Goal: Task Accomplishment & Management: Use online tool/utility

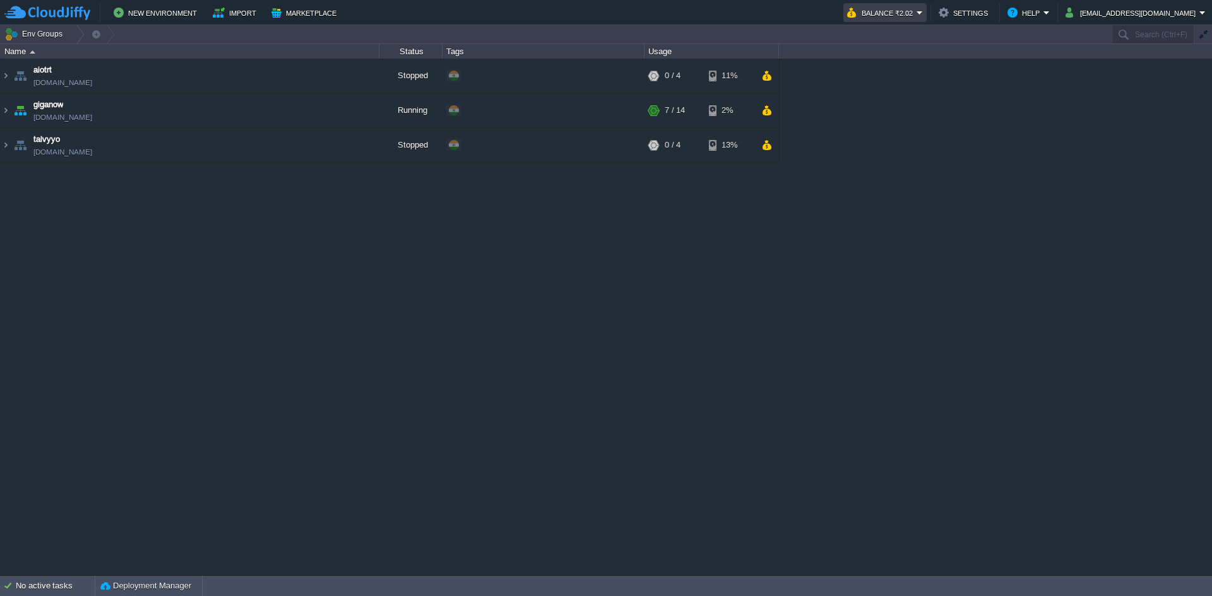
click at [923, 15] on em "Balance ₹2.02" at bounding box center [885, 12] width 76 height 15
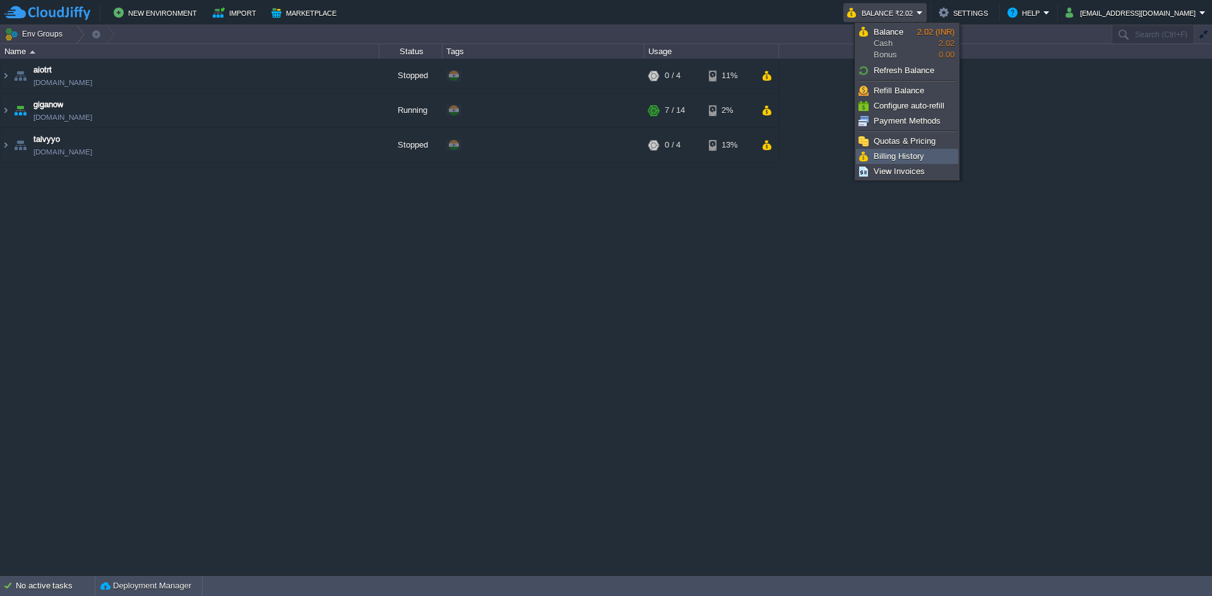
click at [932, 152] on link "Billing History" at bounding box center [906, 157] width 101 height 14
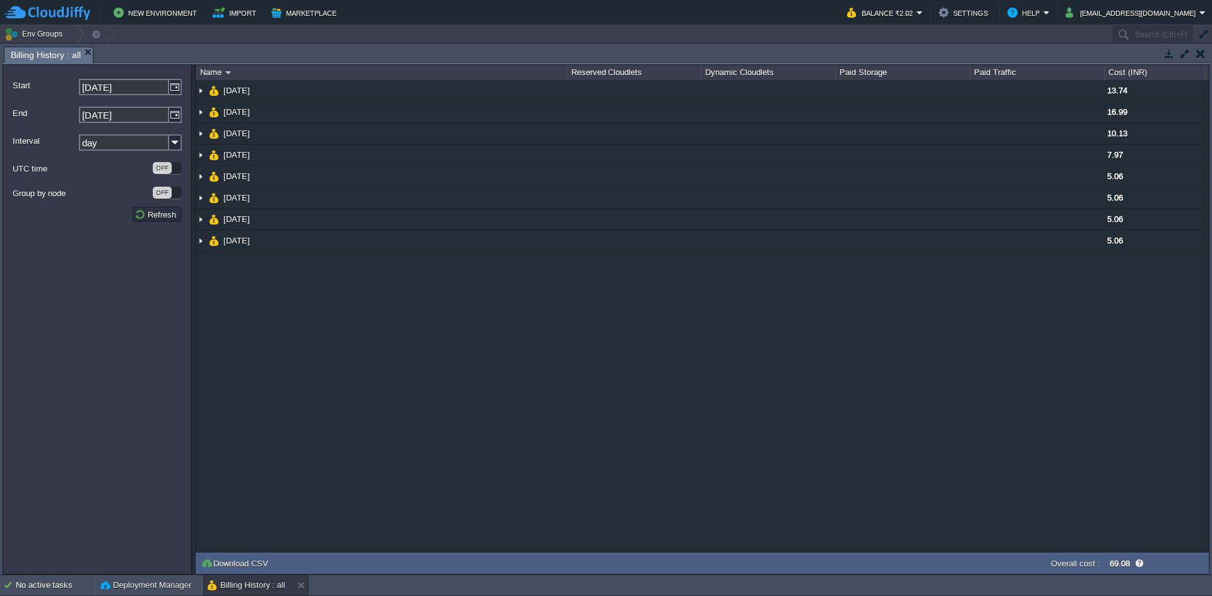
click at [1165, 56] on button "button" at bounding box center [1168, 53] width 11 height 11
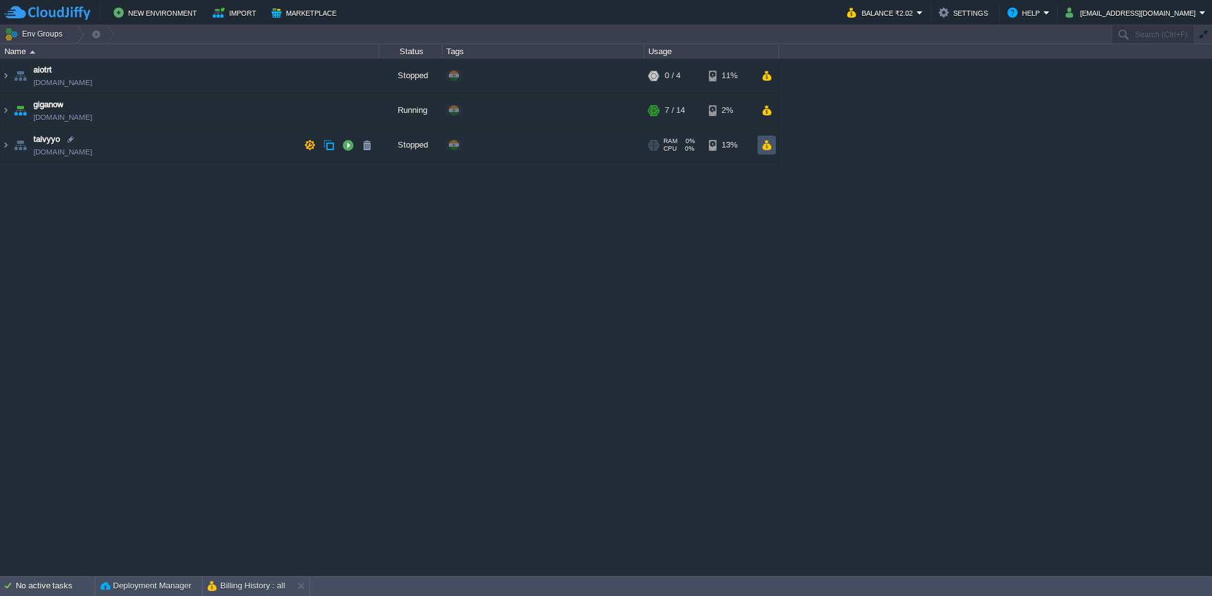
click at [765, 144] on button "button" at bounding box center [766, 144] width 11 height 11
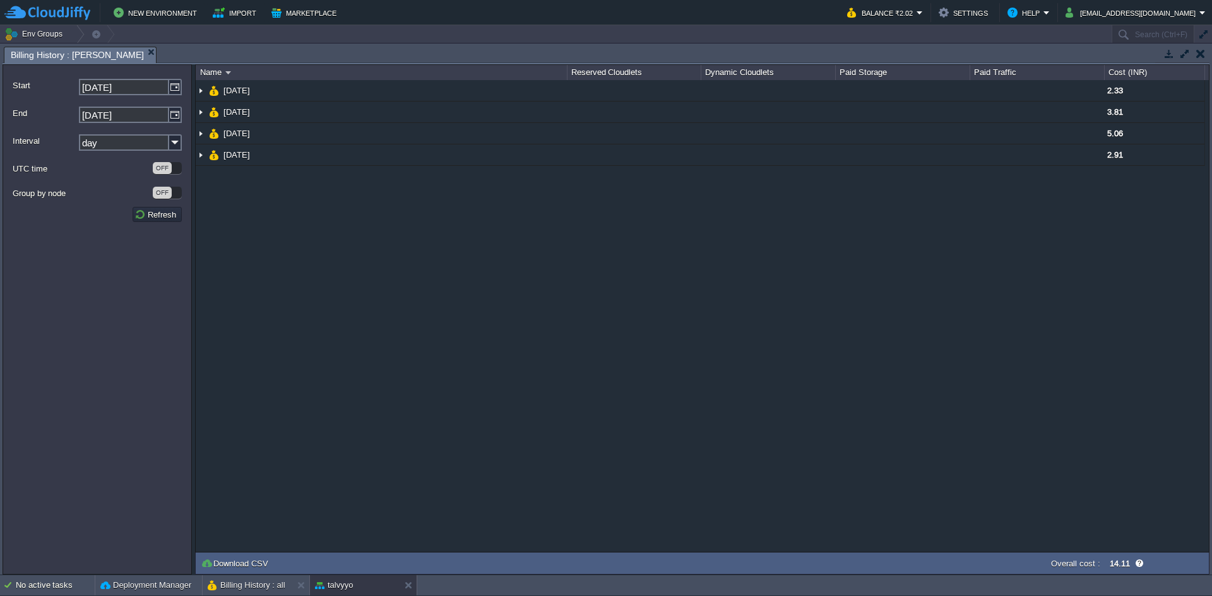
click at [1201, 56] on button "button" at bounding box center [1200, 53] width 9 height 11
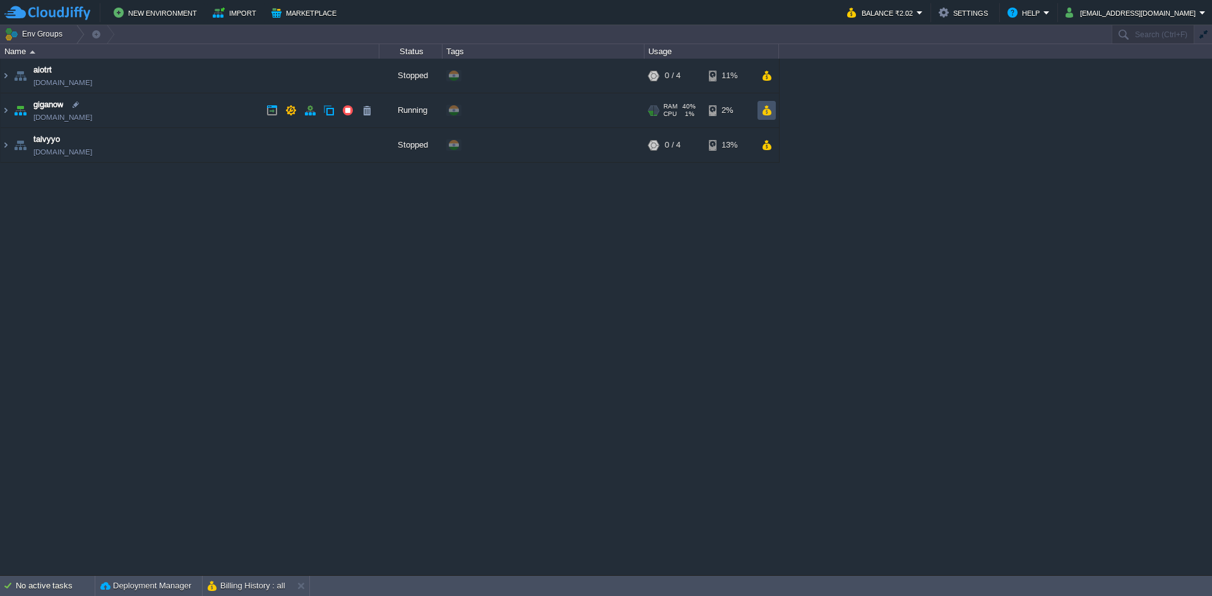
click at [770, 111] on button "button" at bounding box center [766, 110] width 11 height 11
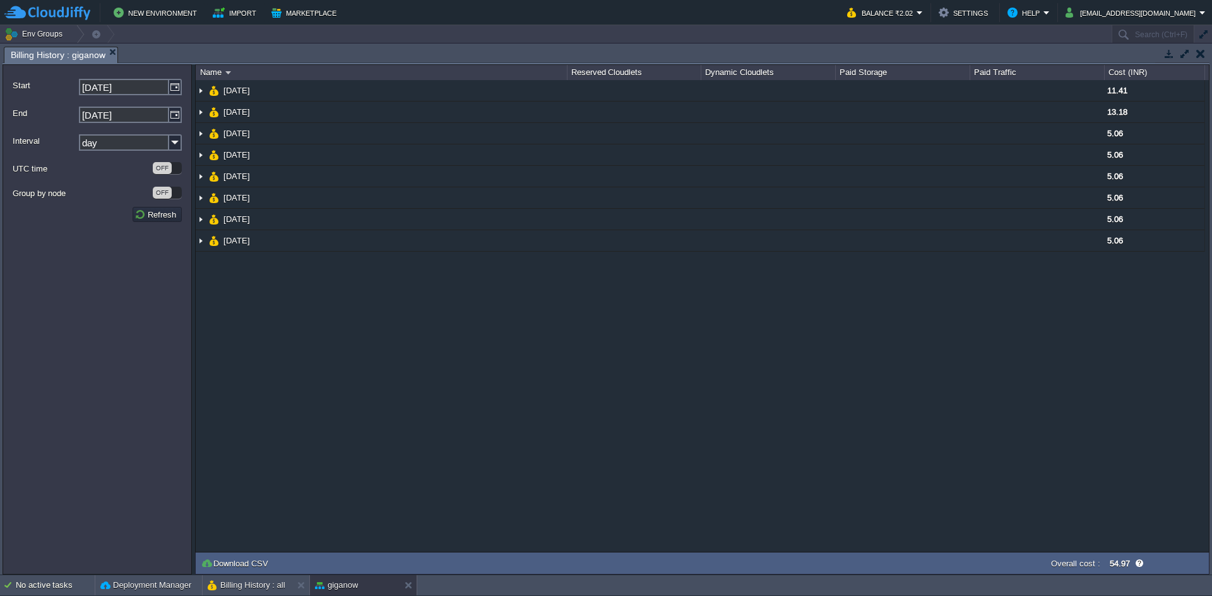
click at [1201, 51] on button "button" at bounding box center [1200, 53] width 9 height 11
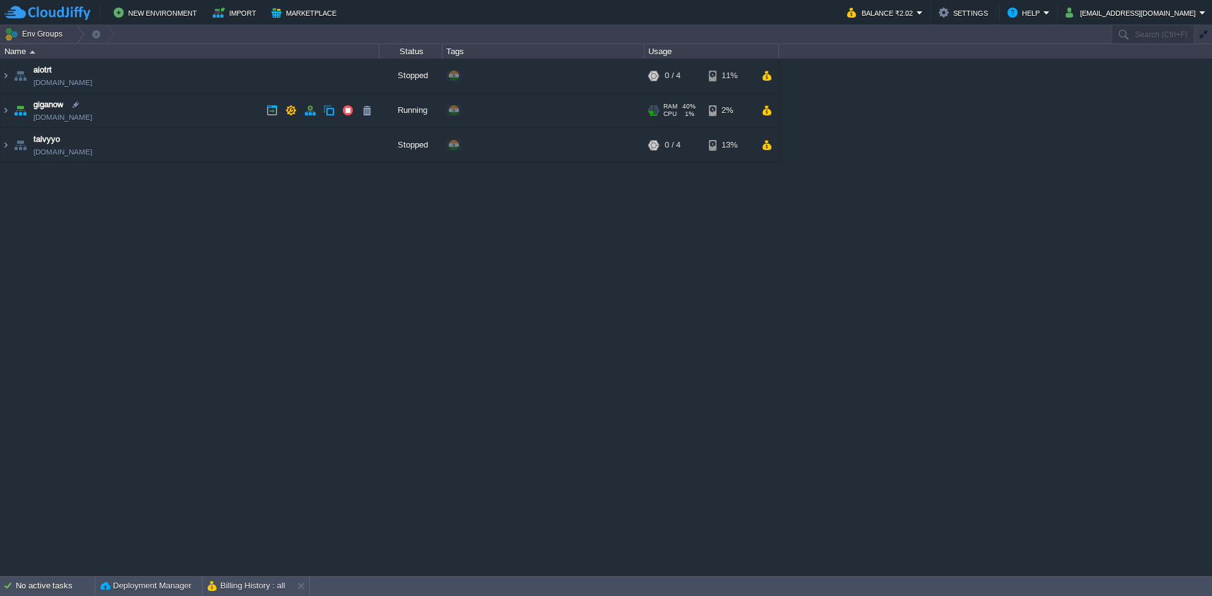
click at [226, 119] on td "giganow [DOMAIN_NAME]" at bounding box center [190, 110] width 379 height 35
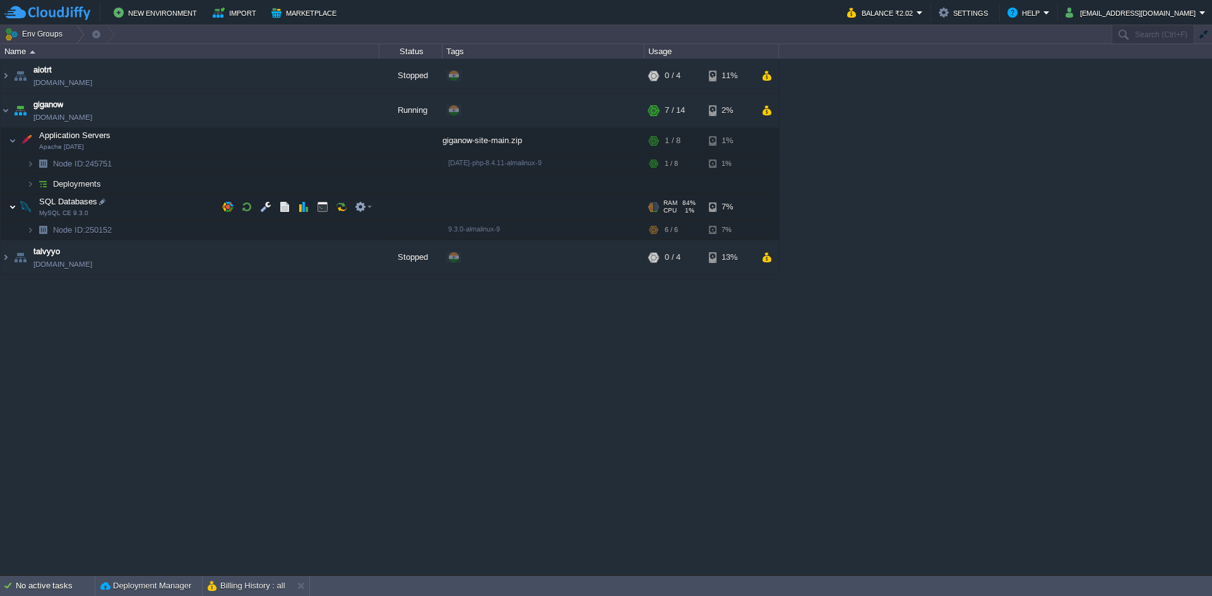
click at [15, 204] on img at bounding box center [13, 206] width 8 height 25
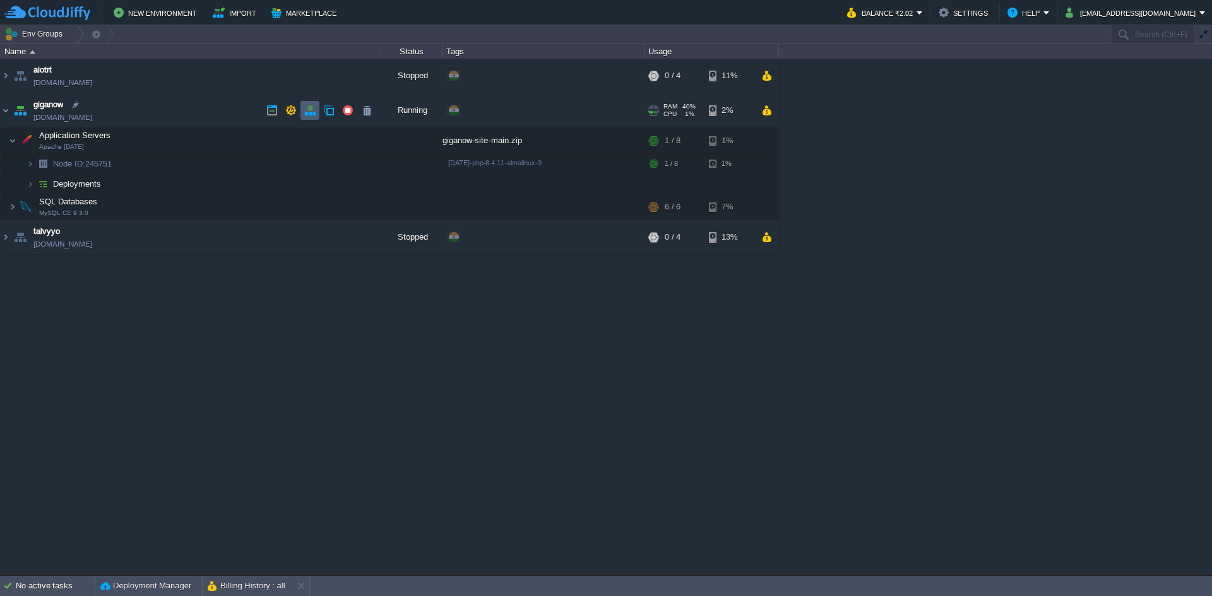
click at [318, 115] on td at bounding box center [309, 110] width 19 height 19
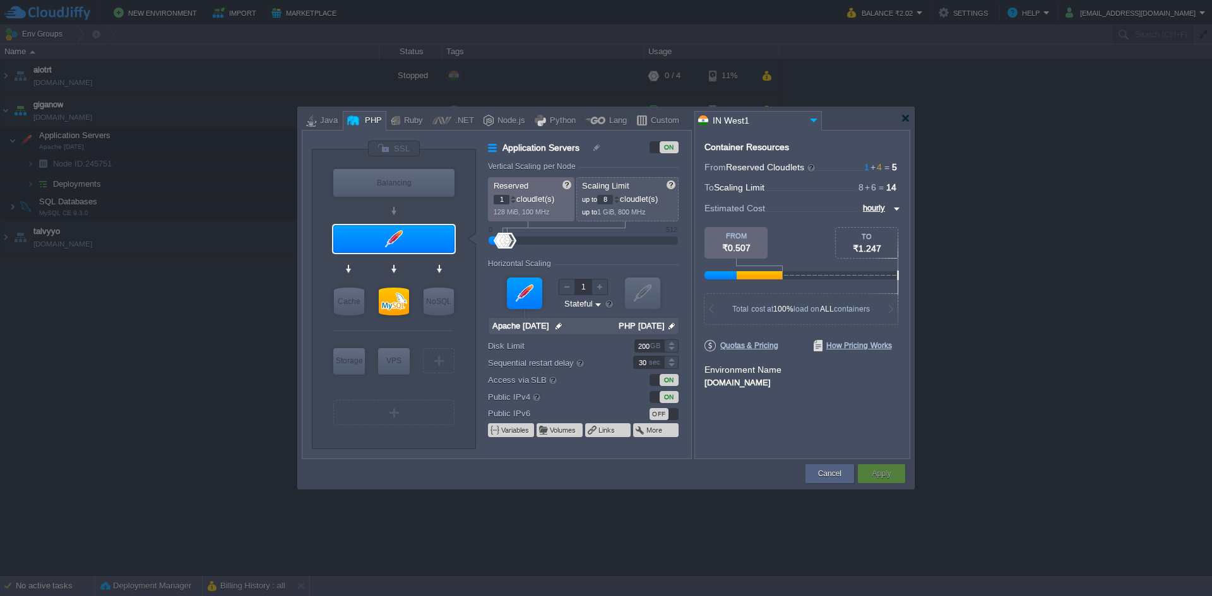
click at [667, 392] on div "ON" at bounding box center [668, 397] width 19 height 12
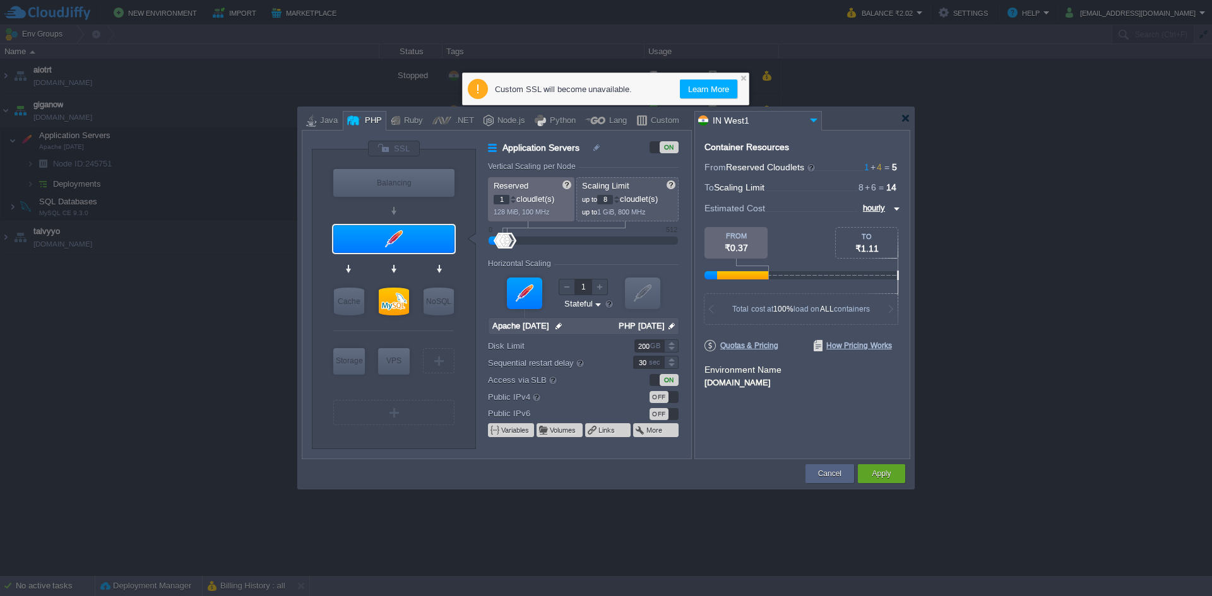
type input "MySQL CE 9.3.0"
click at [398, 296] on div at bounding box center [394, 302] width 30 height 28
type input "SQL Databases"
type input "4"
type input "6"
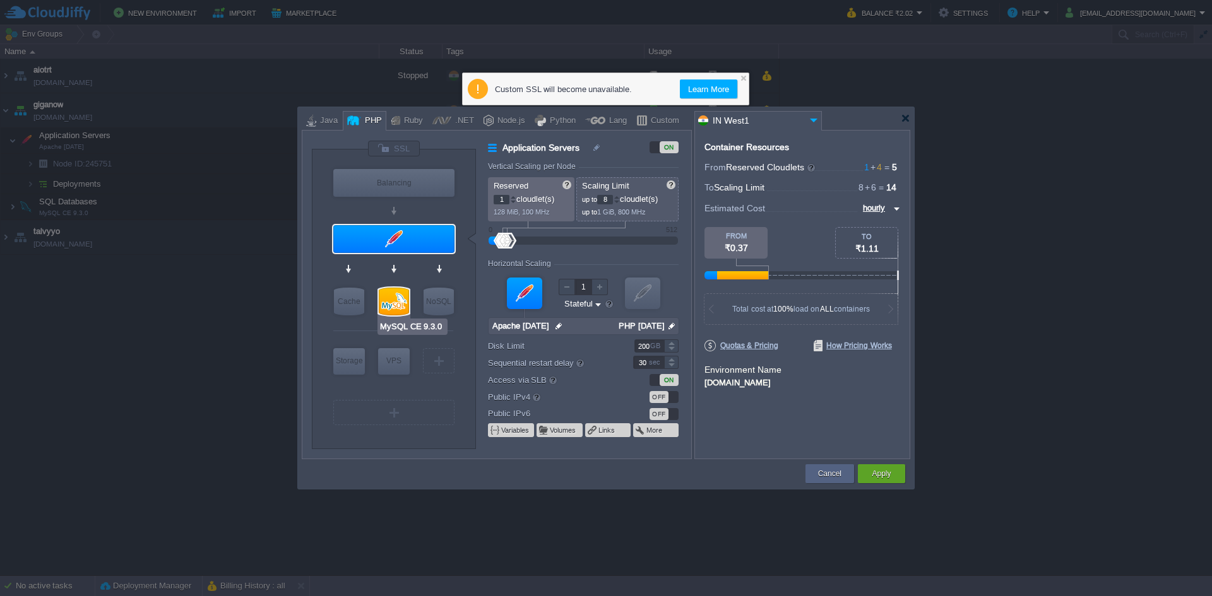
type input "MySQL CE 9.3.0"
type input "null"
type input "9.3.0-almalinux-9"
type input "Stateless"
type input "20"
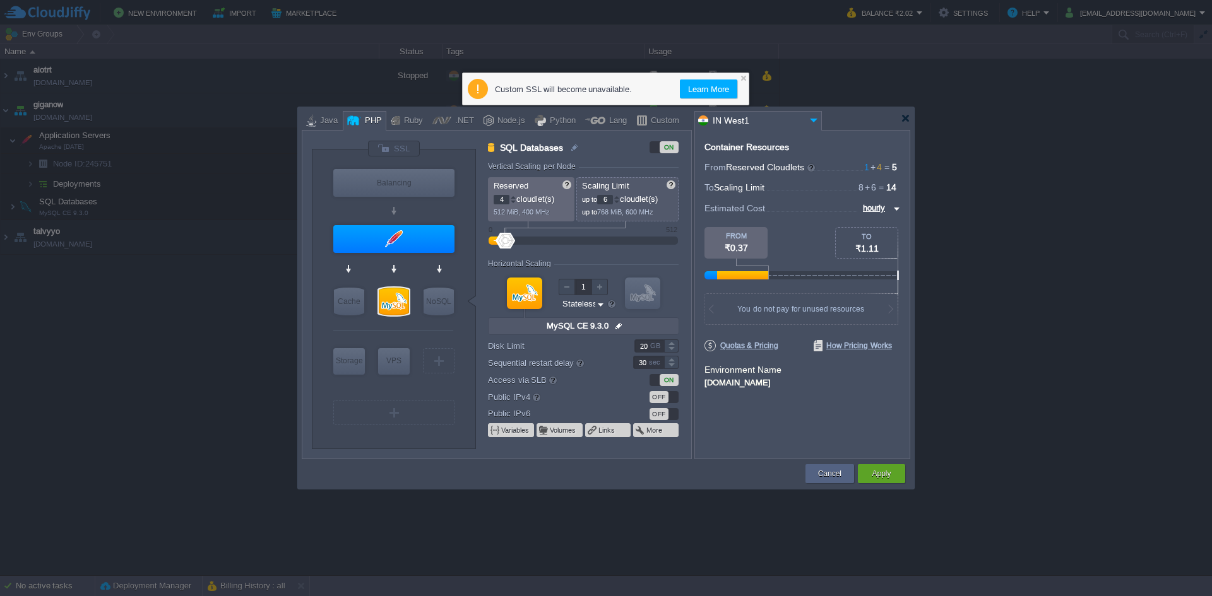
click at [528, 286] on div at bounding box center [524, 294] width 35 height 32
click at [390, 301] on div at bounding box center [394, 302] width 30 height 28
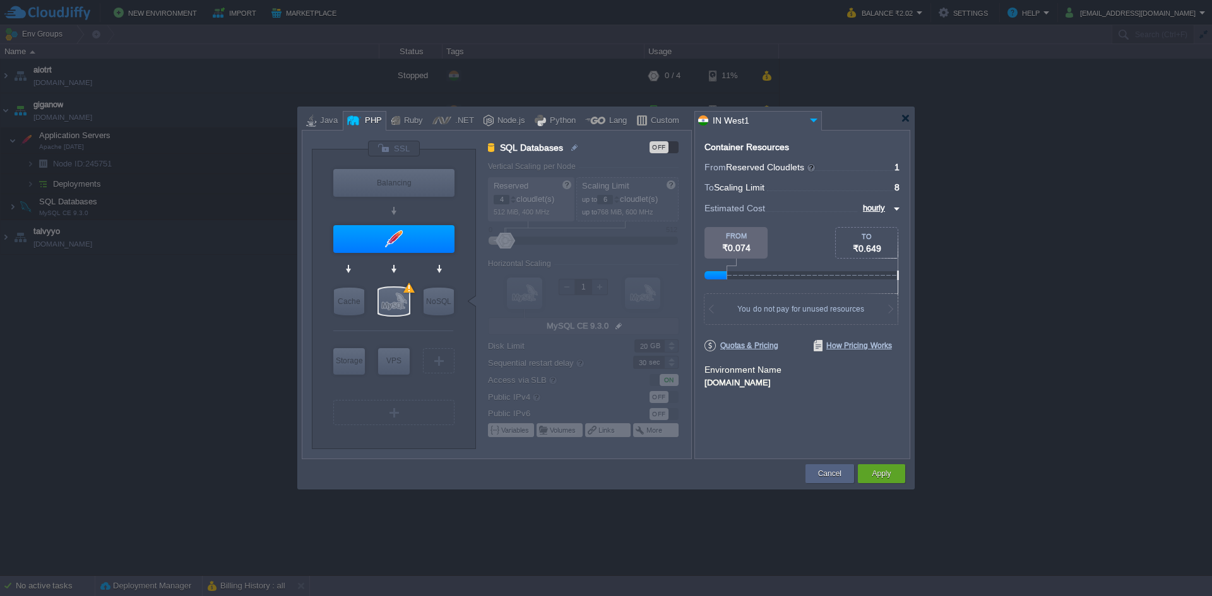
type input "Apache [DATE]"
click at [391, 232] on div at bounding box center [393, 239] width 121 height 28
type input "Application Servers"
type input "1"
type input "8"
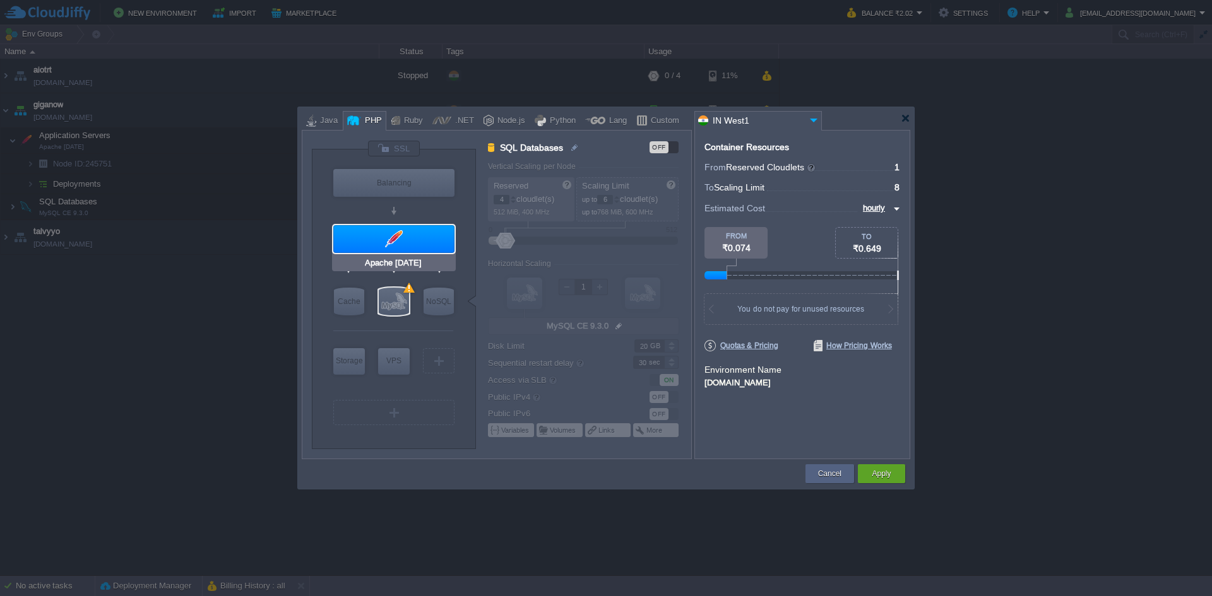
type input "Apache [DATE]"
type input "null"
type input "PHP [DATE]"
type input "Stateful"
type input "200"
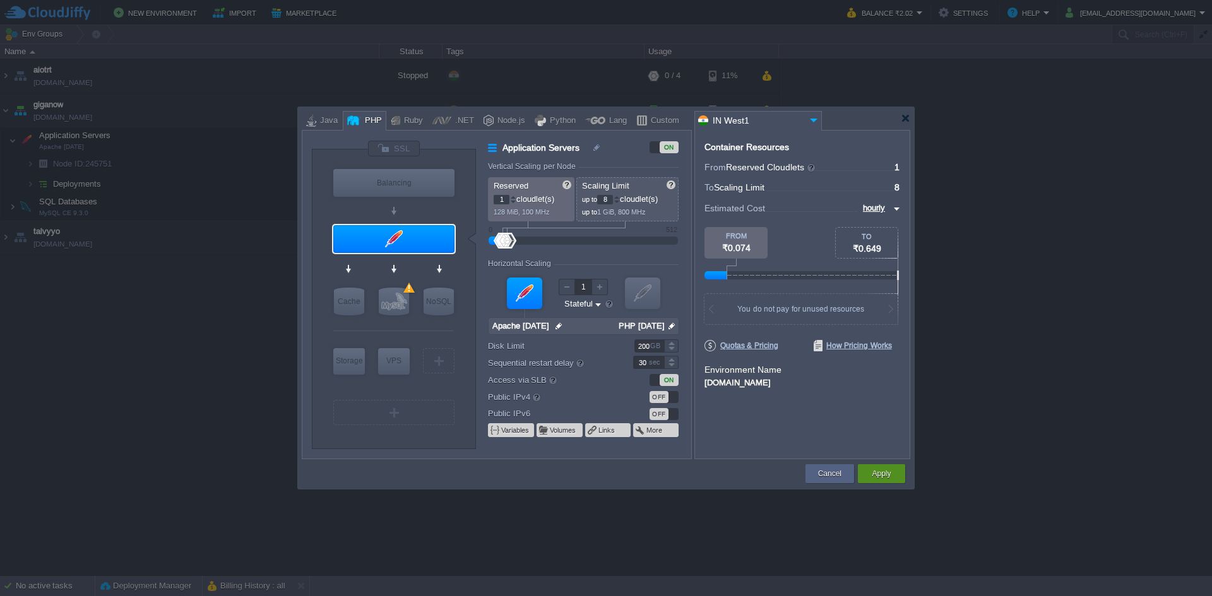
click at [873, 469] on button "Apply" at bounding box center [880, 474] width 19 height 13
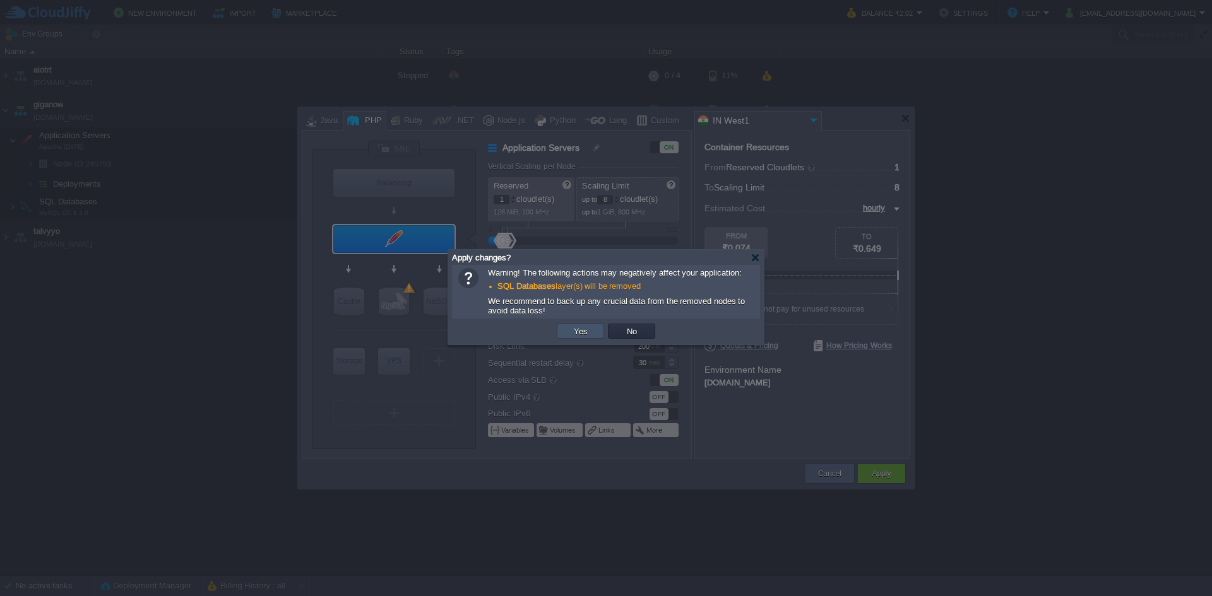
click at [577, 336] on button "Yes" at bounding box center [580, 331] width 21 height 11
